Goal: Information Seeking & Learning: Check status

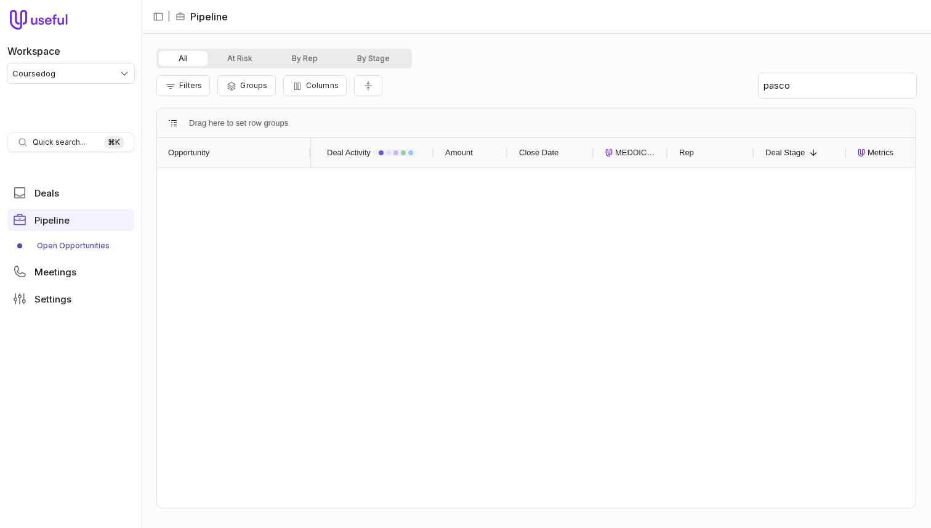
type input "pasc"
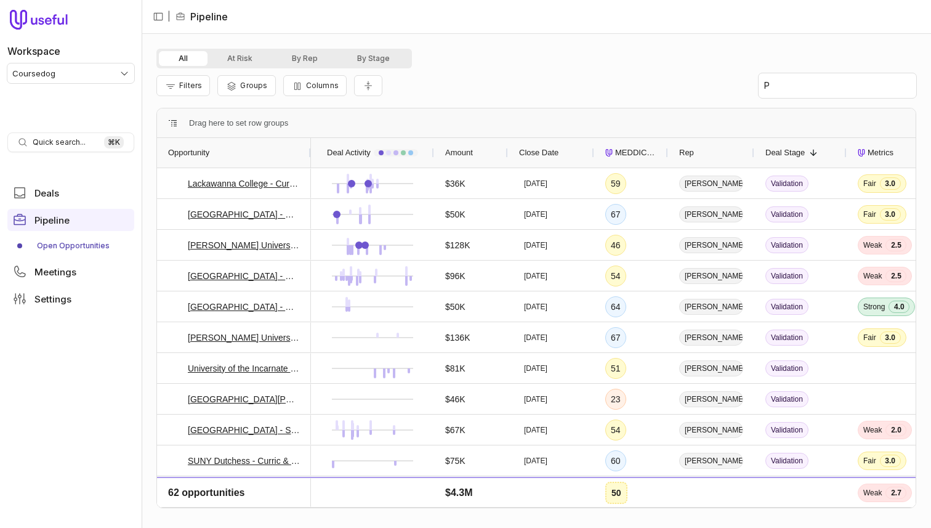
type input "P"
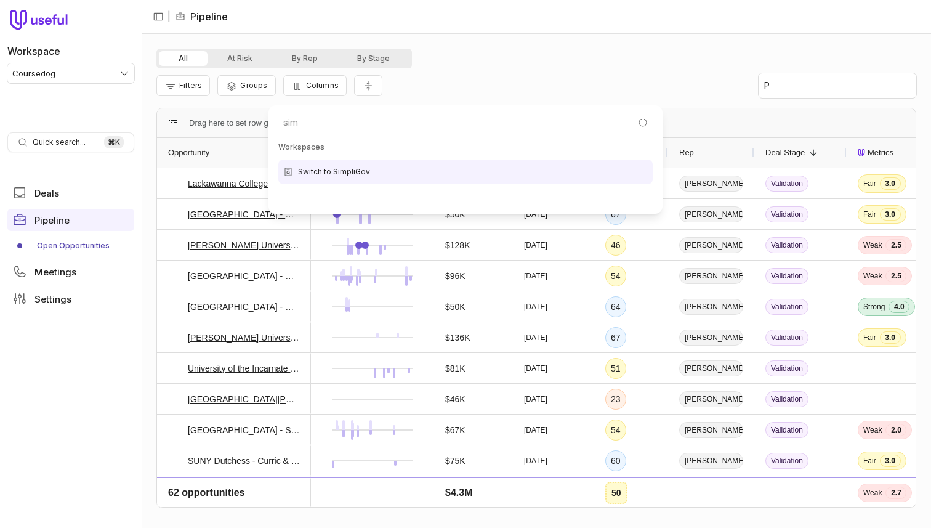
type input "simp"
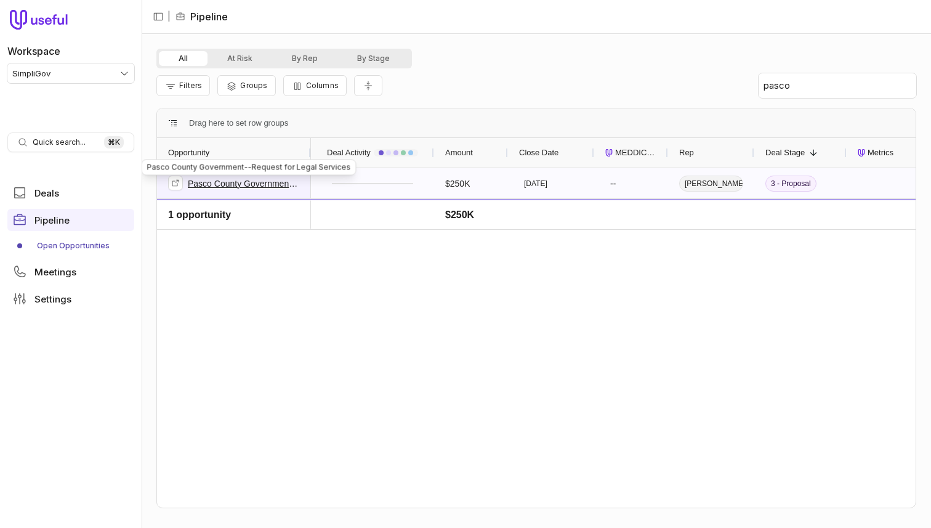
type input "pasco"
click at [232, 189] on link "Pasco County Government--Request for Legal Services" at bounding box center [244, 183] width 112 height 15
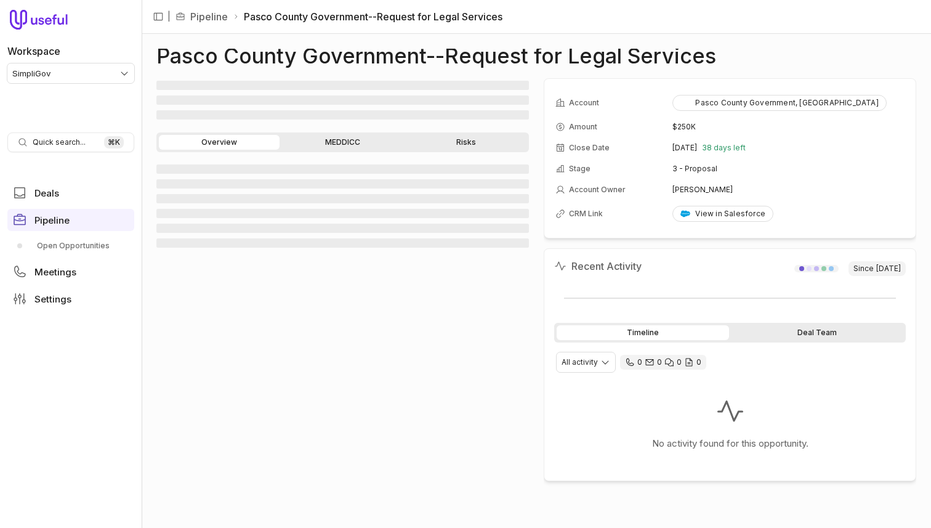
click at [822, 334] on div "Deal Team" at bounding box center [818, 332] width 172 height 15
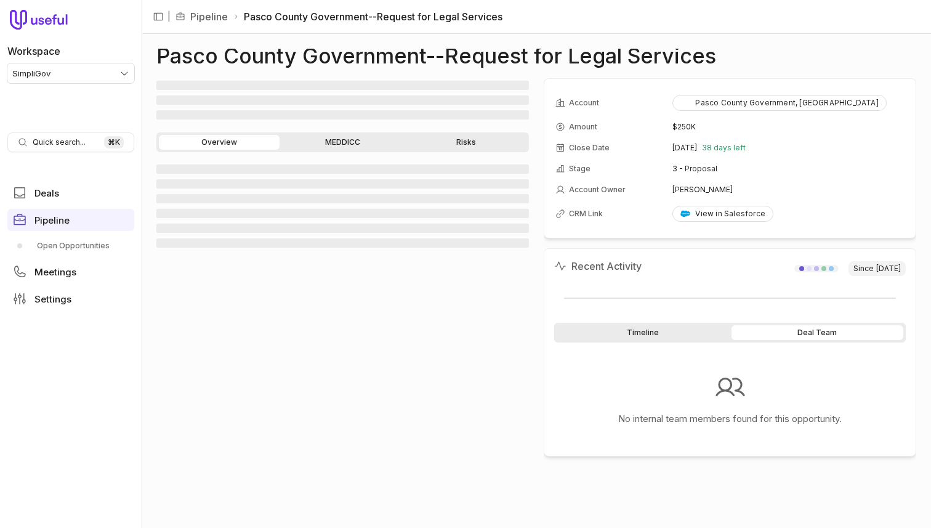
click at [687, 328] on div "Timeline" at bounding box center [643, 332] width 172 height 15
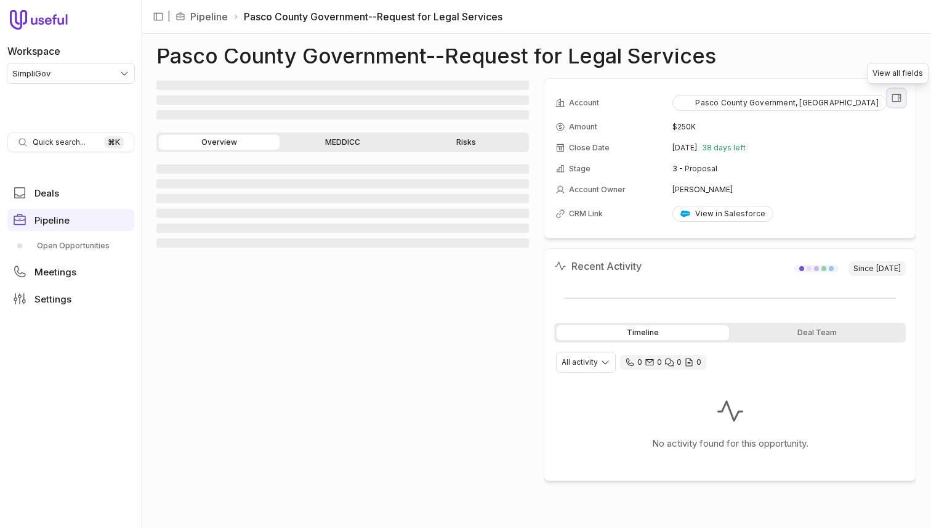
click at [897, 94] on icon "View all fields" at bounding box center [897, 97] width 9 height 7
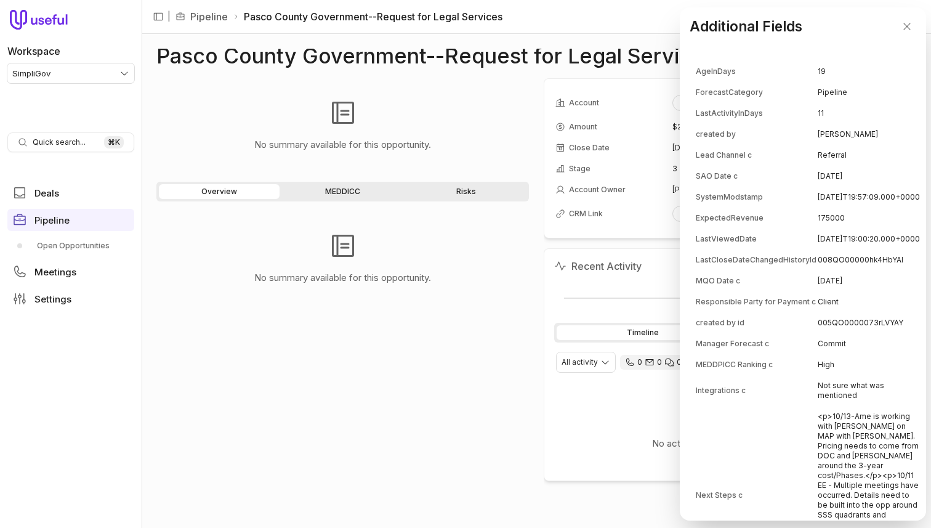
click at [861, 168] on td "2025-09-23" at bounding box center [869, 176] width 102 height 20
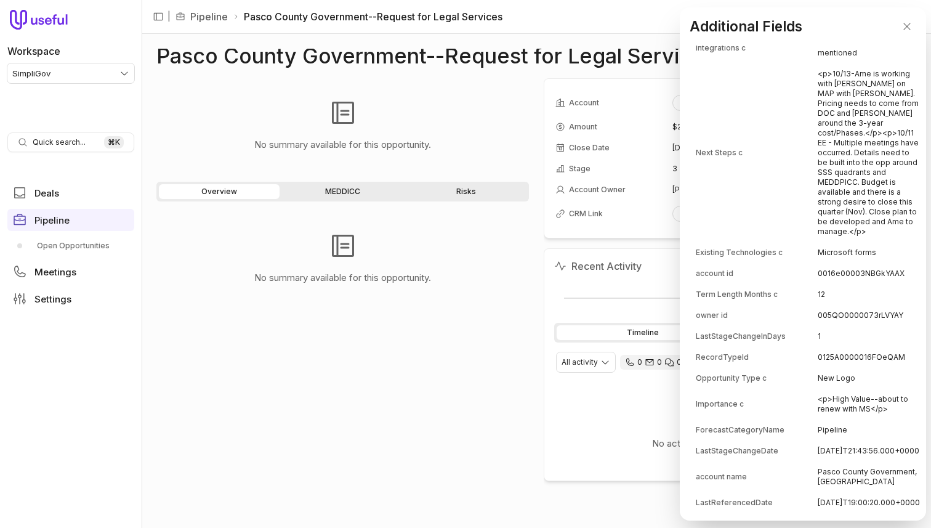
click at [859, 283] on td "0016e00003NBGkYAAX" at bounding box center [869, 274] width 102 height 20
click at [861, 283] on td "0016e00003NBGkYAAX" at bounding box center [869, 274] width 102 height 20
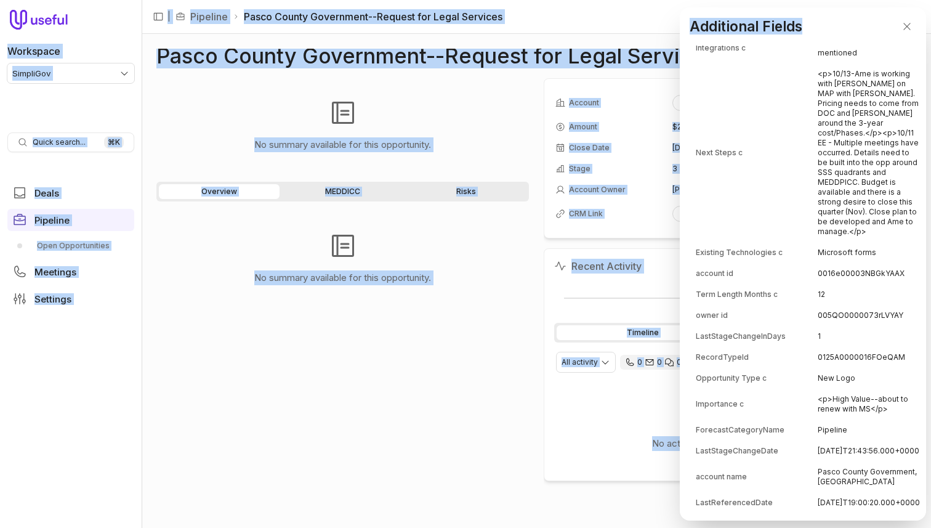
click at [859, 283] on td "0016e00003NBGkYAAX" at bounding box center [869, 274] width 102 height 20
copy body "Workspace SimpliGov Quick search... ⌘ K Deals Pipeline Open Opportunities Meeti…"
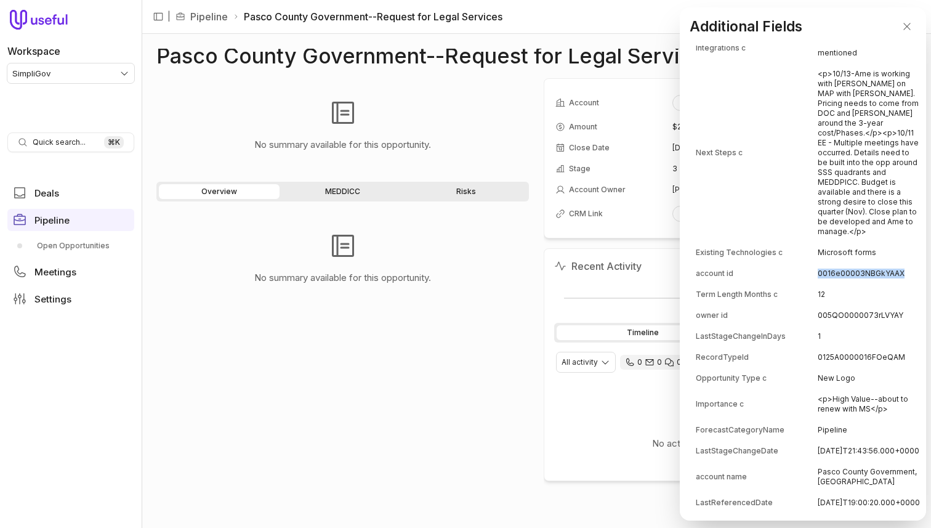
click at [859, 283] on td "0016e00003NBGkYAAX" at bounding box center [869, 274] width 102 height 20
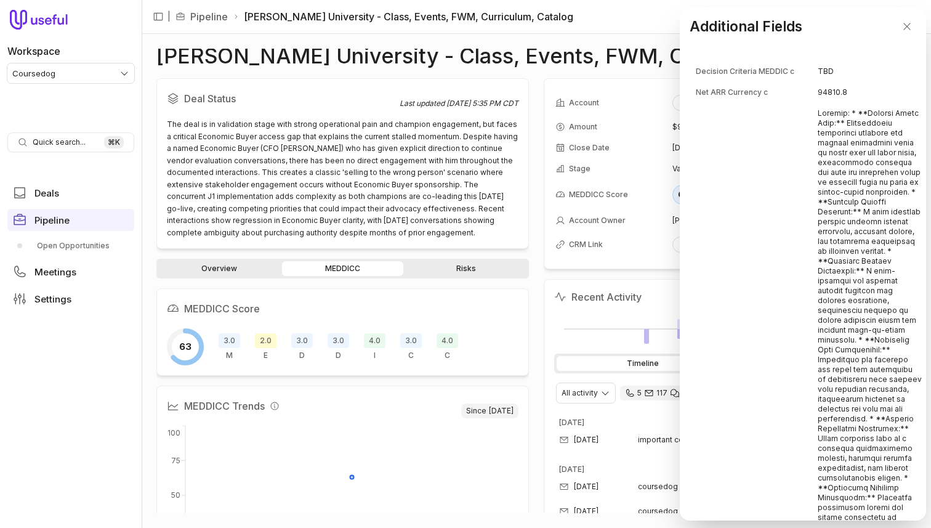
scroll to position [4160, 0]
